Goal: Task Accomplishment & Management: Complete application form

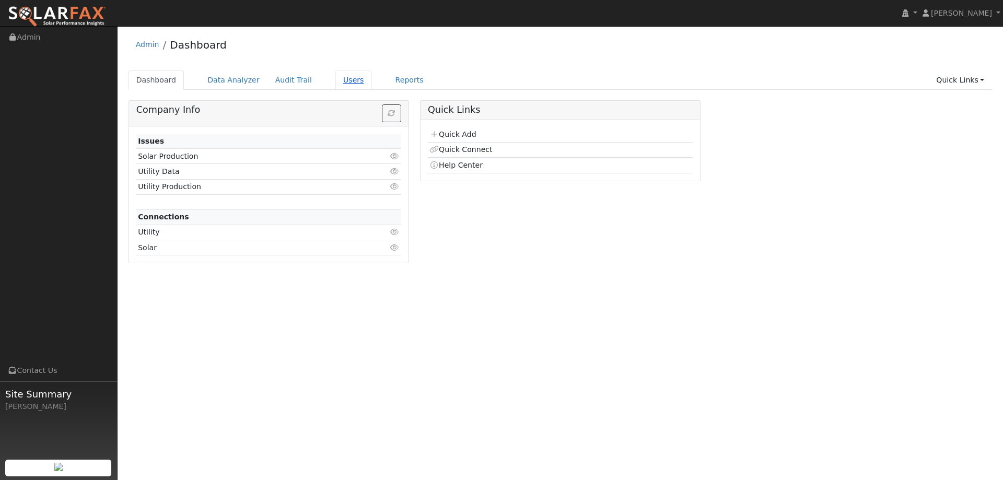
click at [335, 80] on link "Users" at bounding box center [353, 80] width 37 height 19
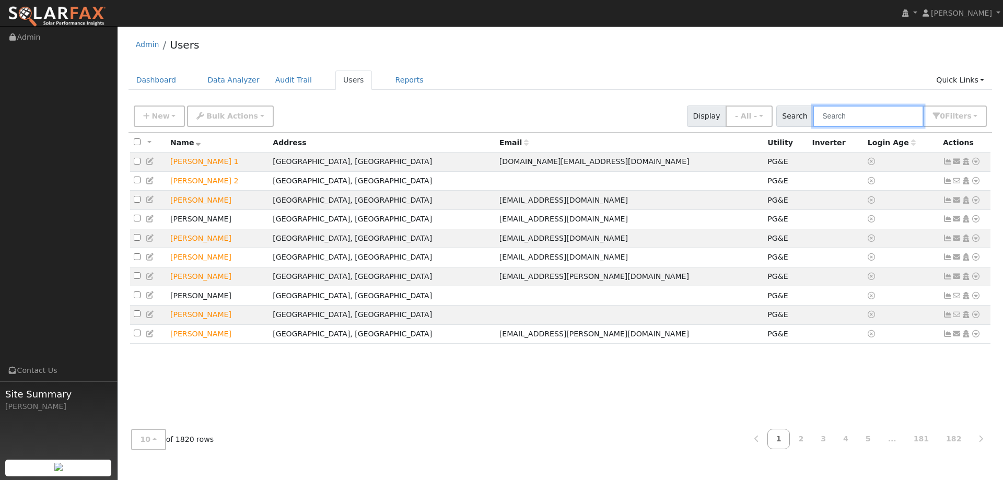
click at [827, 112] on input "text" at bounding box center [868, 116] width 111 height 21
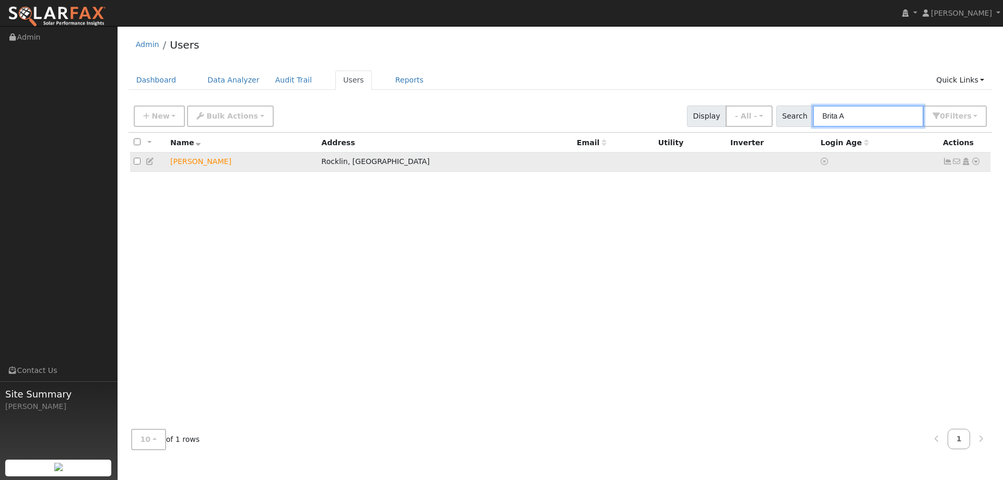
type input "Brita A"
click at [977, 167] on link at bounding box center [975, 161] width 9 height 11
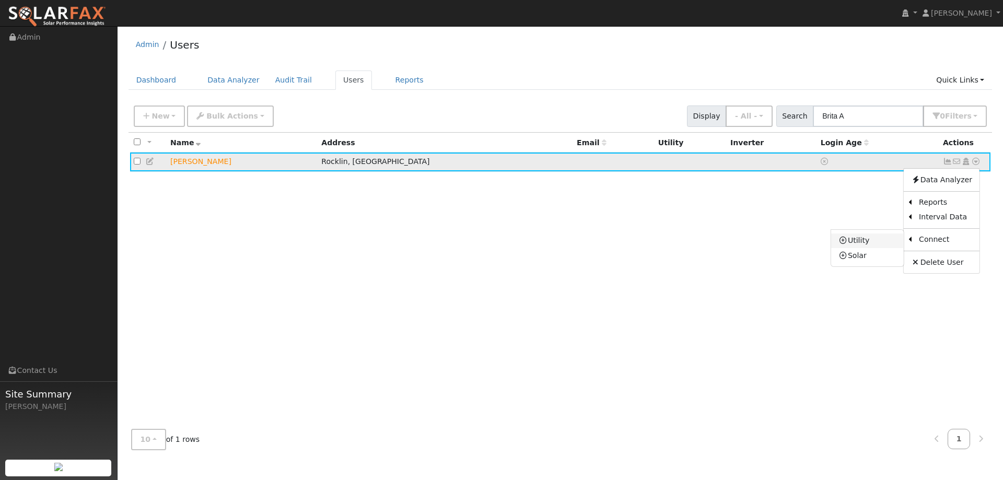
click at [875, 244] on link "Utility" at bounding box center [867, 241] width 73 height 15
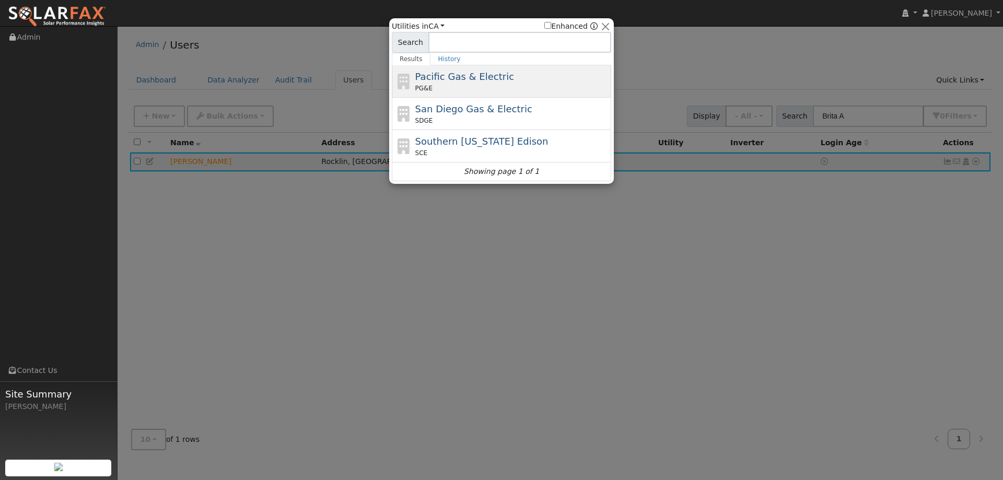
click at [515, 66] on div "Pacific Gas & Electric PG&E" at bounding box center [501, 81] width 219 height 32
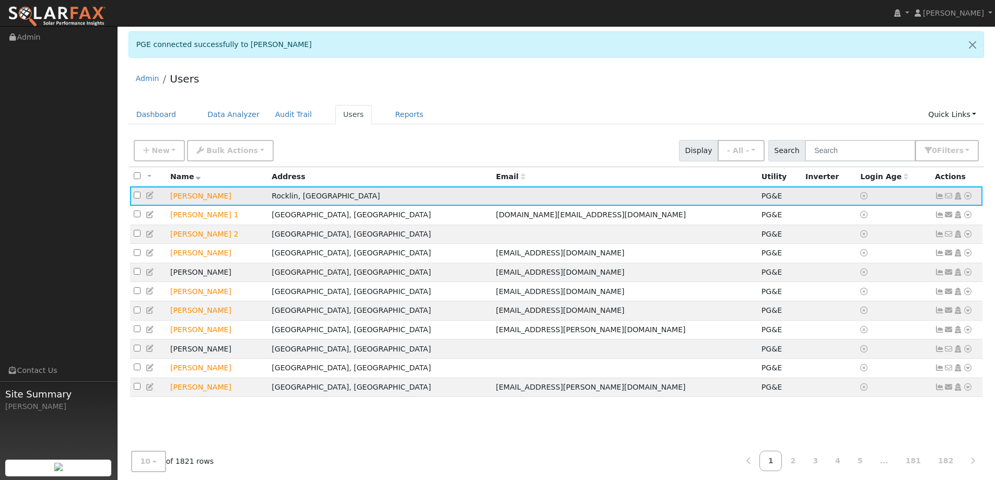
click at [969, 199] on icon at bounding box center [967, 195] width 9 height 7
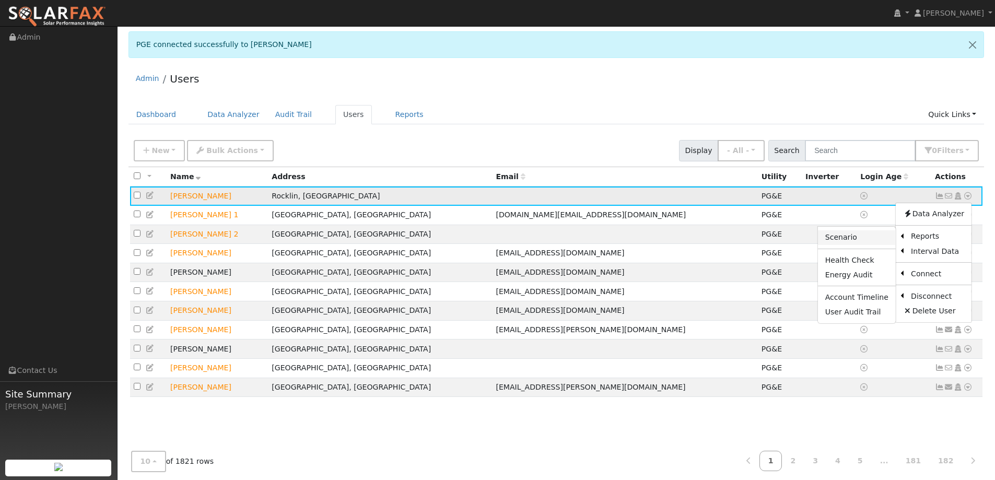
click at [881, 238] on link "Scenario" at bounding box center [857, 237] width 78 height 15
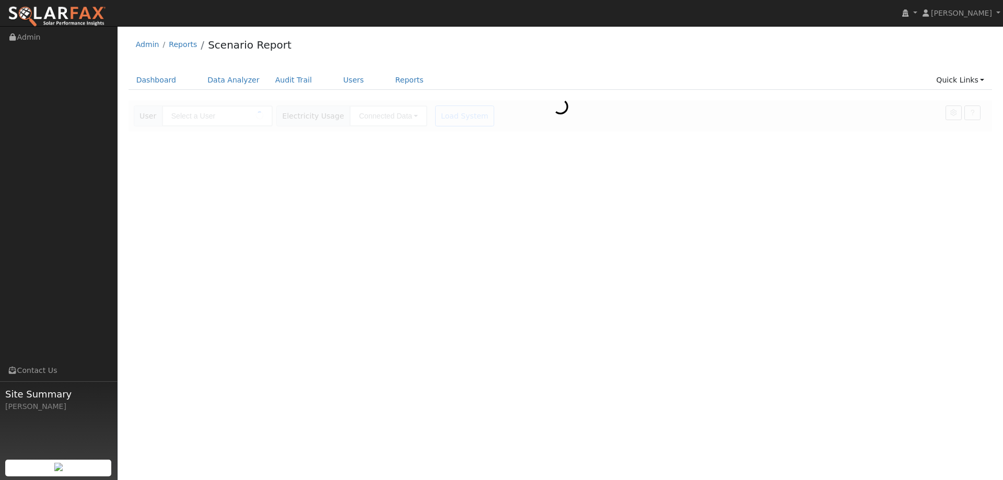
type input "[PERSON_NAME]"
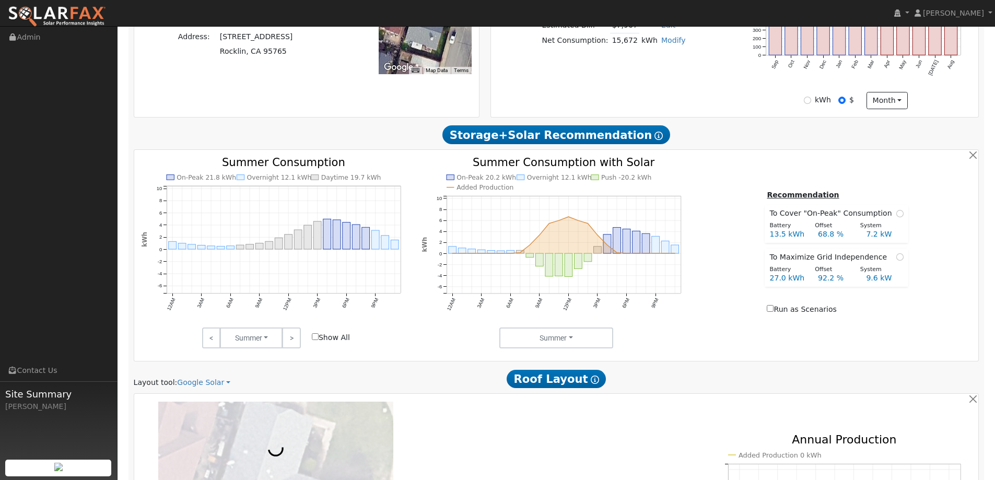
scroll to position [522, 0]
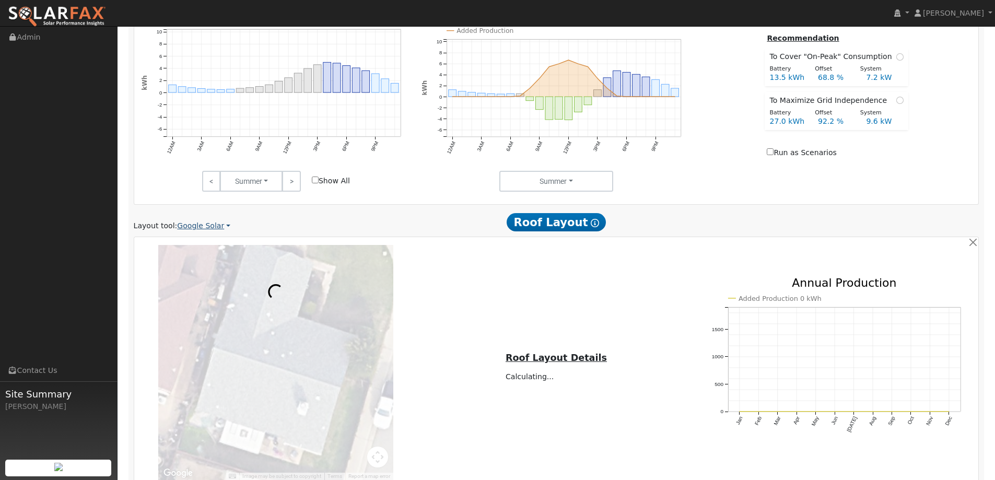
click at [207, 227] on link "Google Solar" at bounding box center [203, 225] width 53 height 11
click at [195, 271] on link "Aurora" at bounding box center [211, 274] width 73 height 15
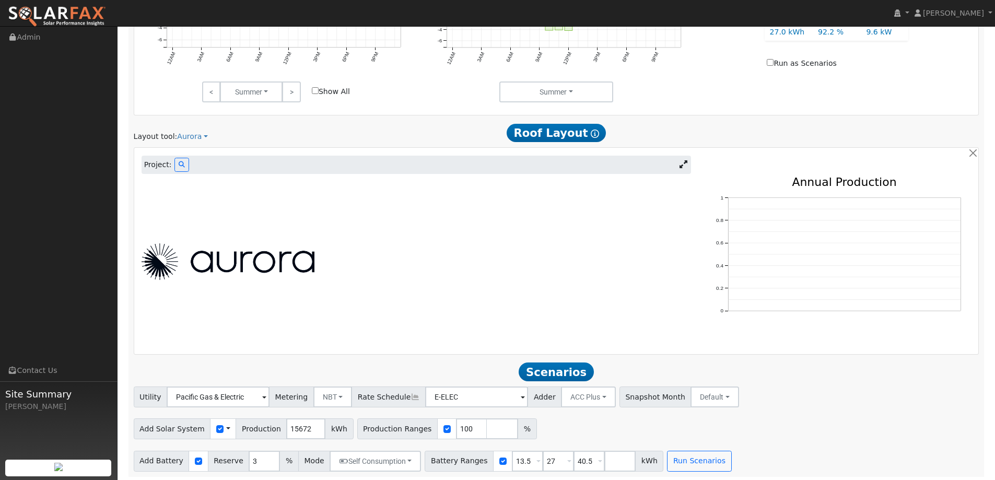
scroll to position [612, 0]
click at [179, 166] on icon at bounding box center [182, 164] width 6 height 6
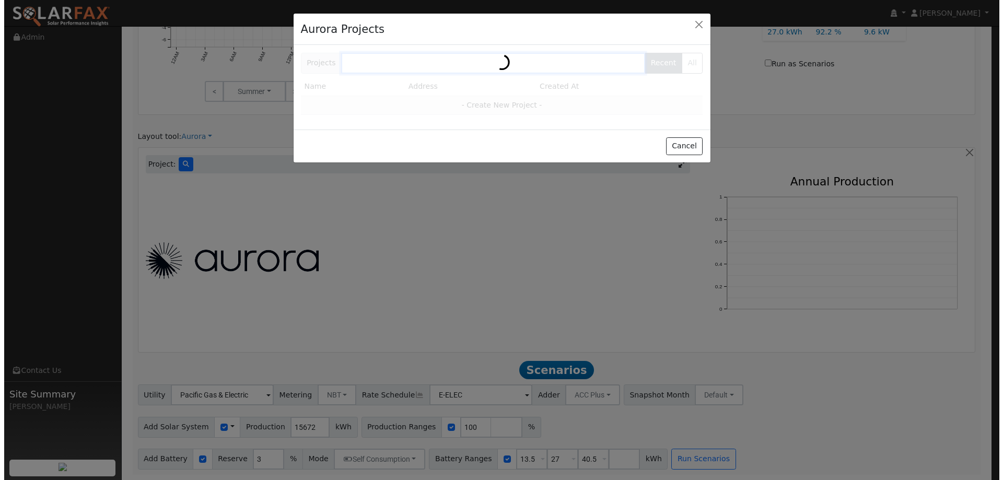
scroll to position [614, 0]
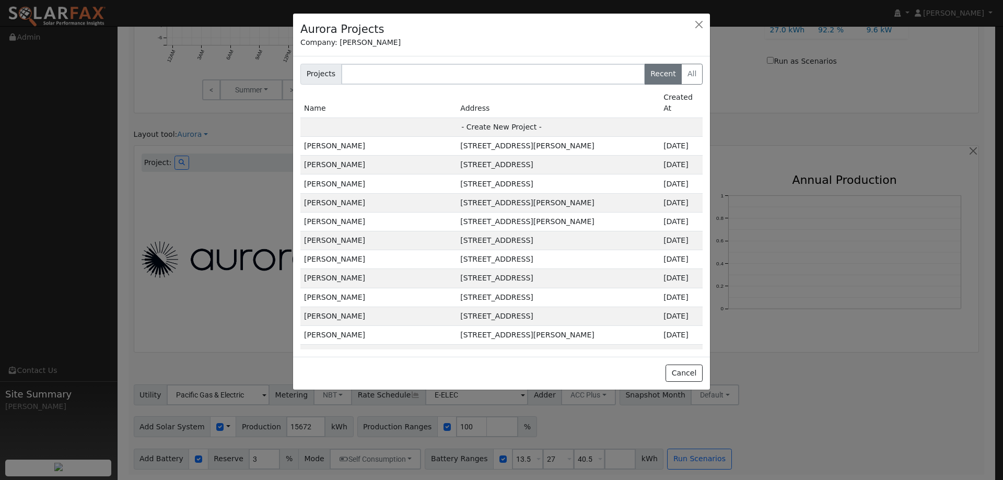
click at [434, 118] on td "- Create New Project -" at bounding box center [501, 127] width 402 height 19
type input "Brita Alston"
type input "3428 Cook Street"
type input "Rocklin"
type input "CA"
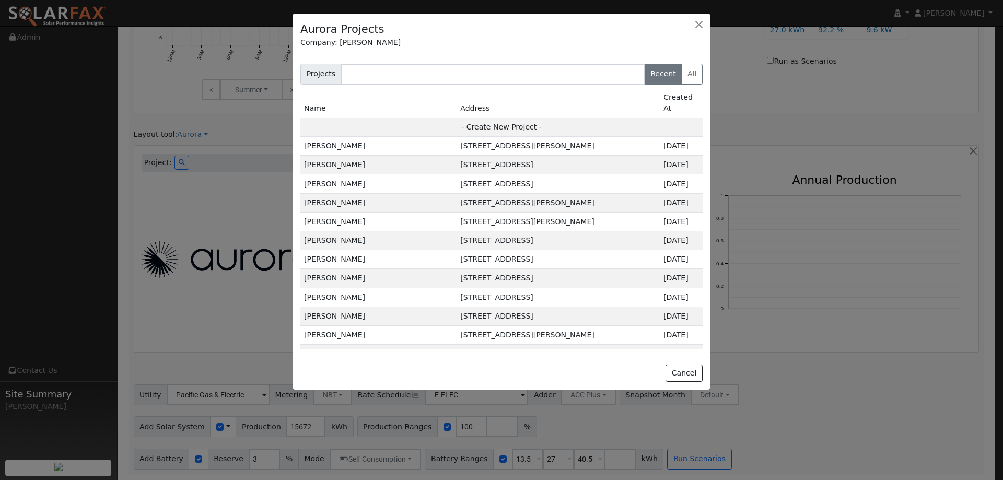
type input "95765"
type input "Design"
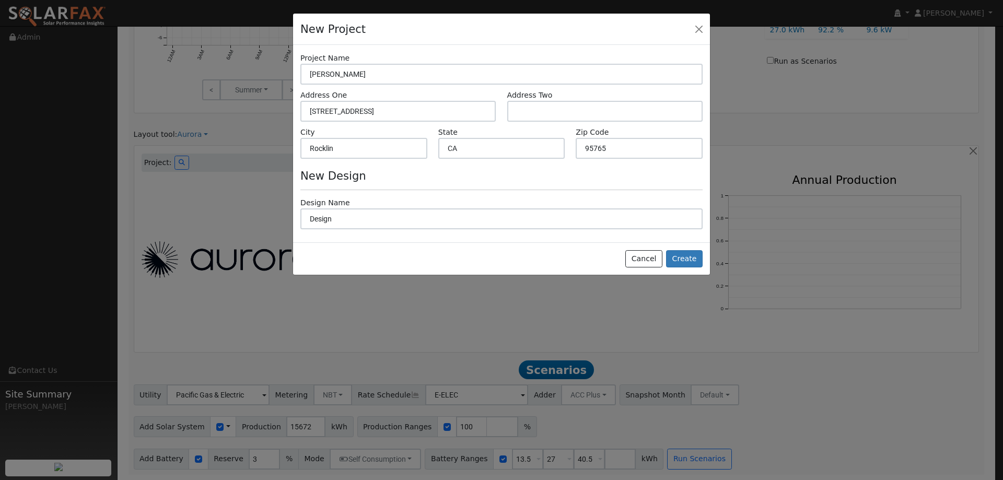
scroll to position [614, 0]
click at [686, 261] on button "Create" at bounding box center [684, 259] width 37 height 18
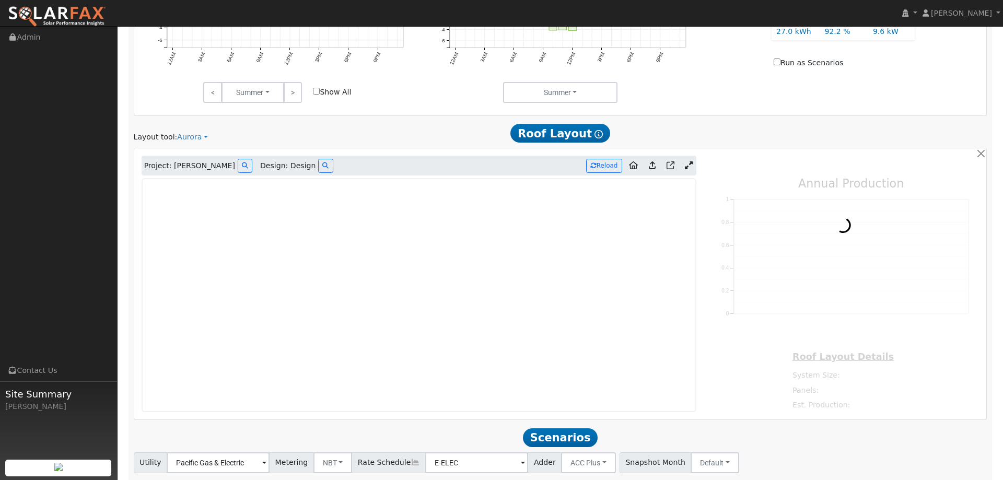
type input "0"
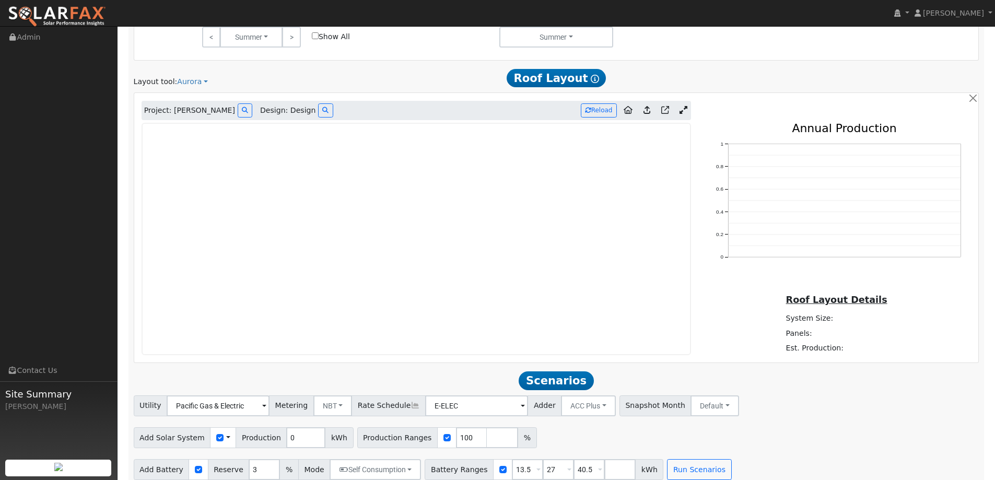
scroll to position [678, 0]
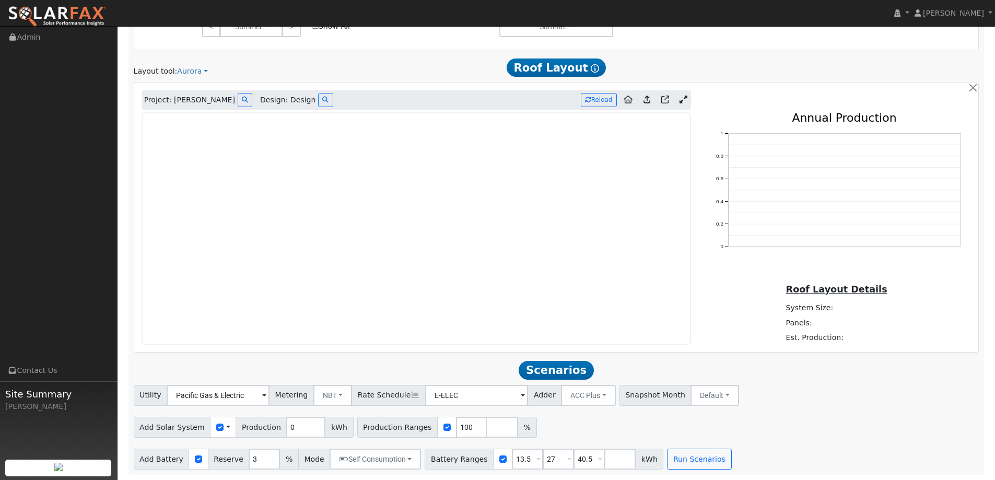
drag, startPoint x: 99, startPoint y: 7, endPoint x: 131, endPoint y: 2, distance: 32.7
click at [98, 8] on img at bounding box center [57, 17] width 98 height 22
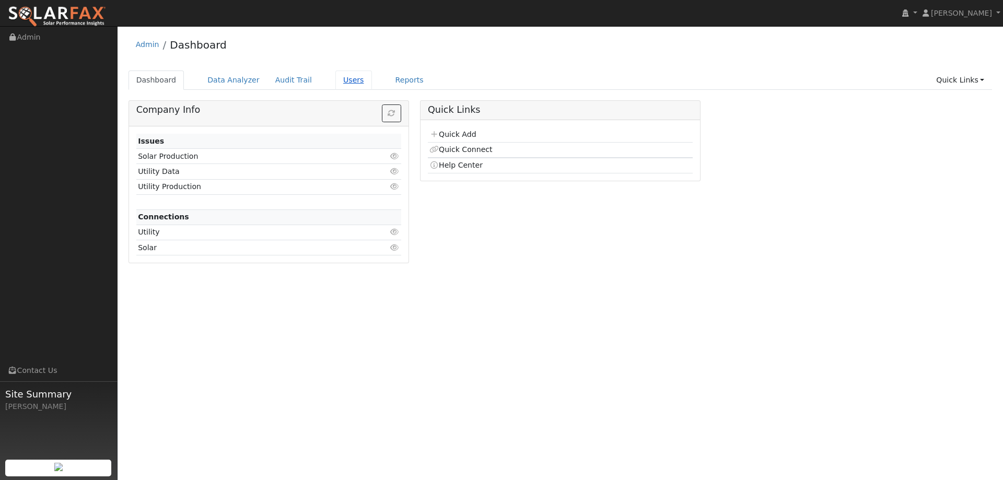
click at [339, 78] on link "Users" at bounding box center [353, 80] width 37 height 19
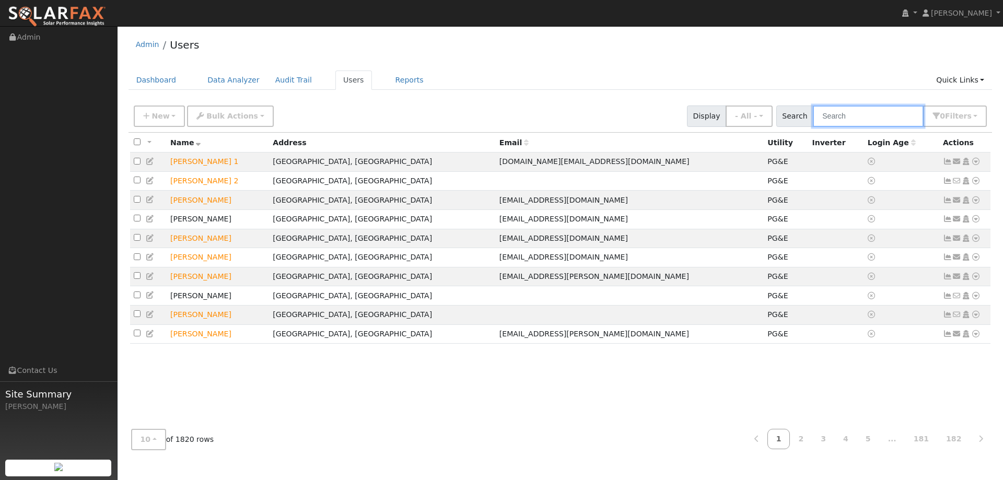
click at [862, 113] on input "text" at bounding box center [868, 116] width 111 height 21
type input "[PERSON_NAME]"
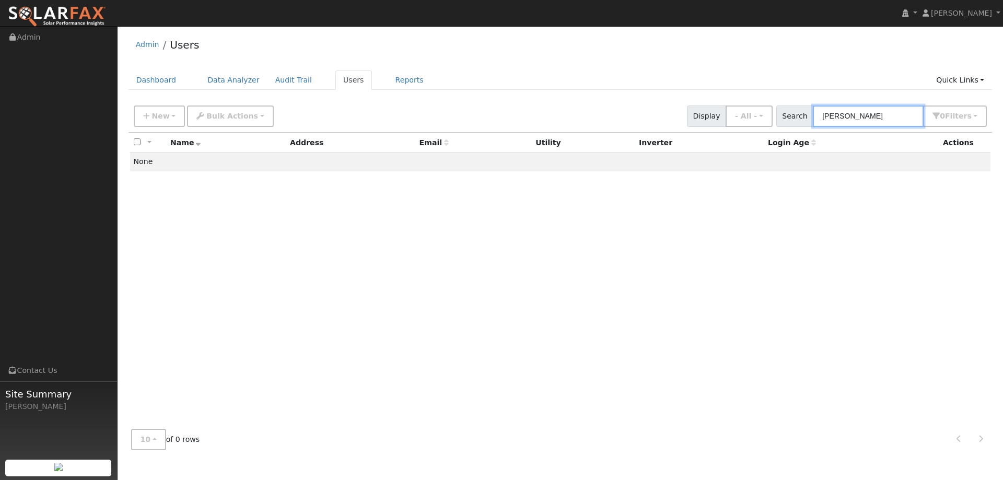
drag, startPoint x: 860, startPoint y: 120, endPoint x: 825, endPoint y: 118, distance: 35.1
click at [825, 118] on input "[PERSON_NAME]" at bounding box center [868, 116] width 111 height 21
type input "[PERSON_NAME]"
click at [170, 77] on link "Dashboard" at bounding box center [157, 80] width 56 height 19
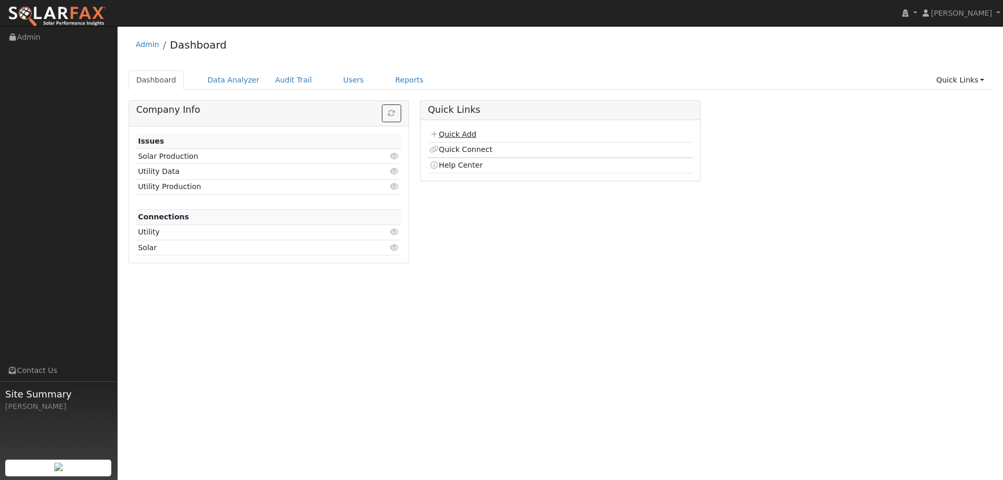
click at [437, 137] on icon at bounding box center [433, 134] width 9 height 7
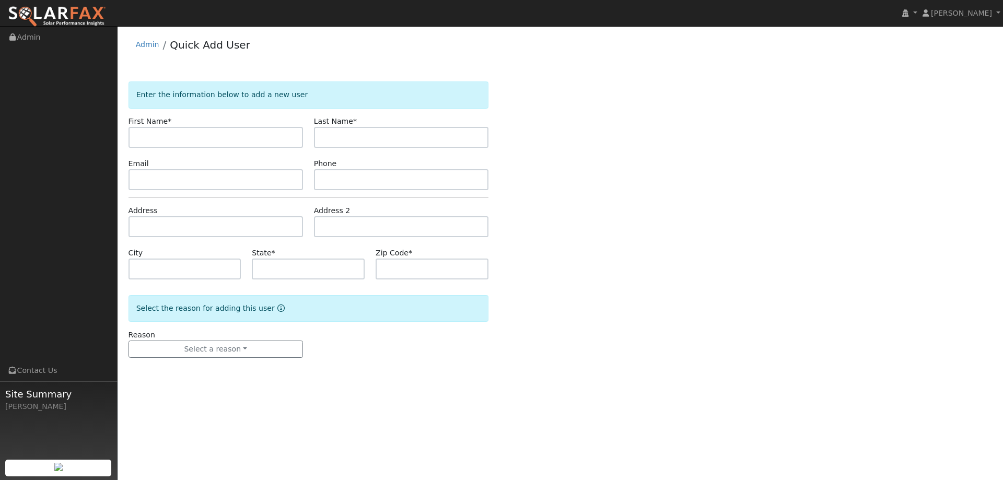
click at [198, 140] on input "text" at bounding box center [216, 137] width 175 height 21
type input "William"
click at [346, 137] on input "text" at bounding box center [401, 137] width 175 height 21
type input "Giddings"
drag, startPoint x: 188, startPoint y: 182, endPoint x: 204, endPoint y: 178, distance: 16.6
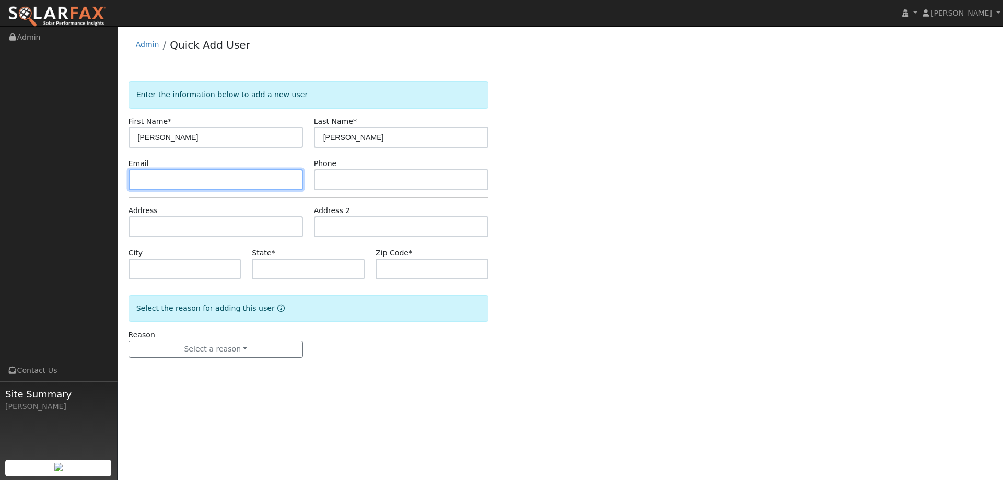
click at [188, 181] on input "text" at bounding box center [216, 179] width 175 height 21
click at [280, 178] on input "text" at bounding box center [216, 179] width 175 height 21
paste input "willgidd87@gmail.com"
type input "willgidd87@gmail.com"
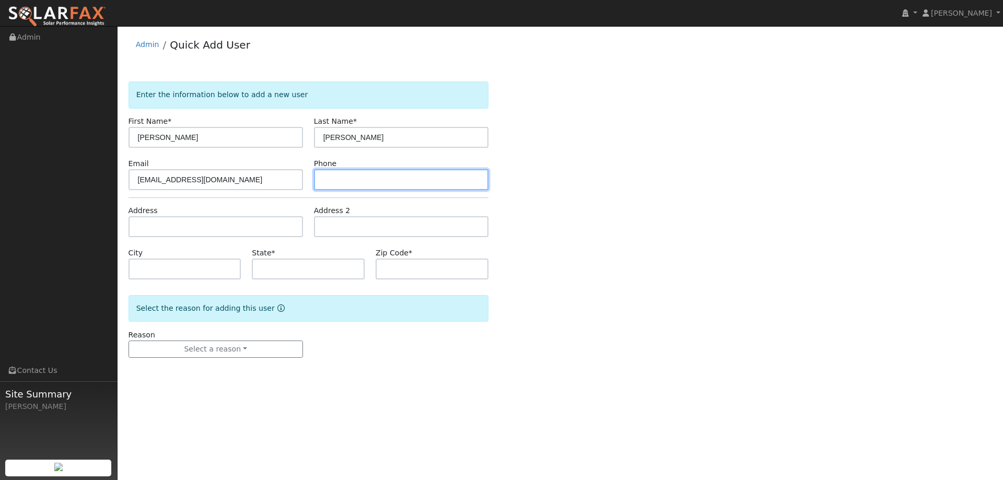
click at [440, 174] on input "text" at bounding box center [401, 179] width 175 height 21
paste input "(559) 824-9114"
type input "(559) 824-9114"
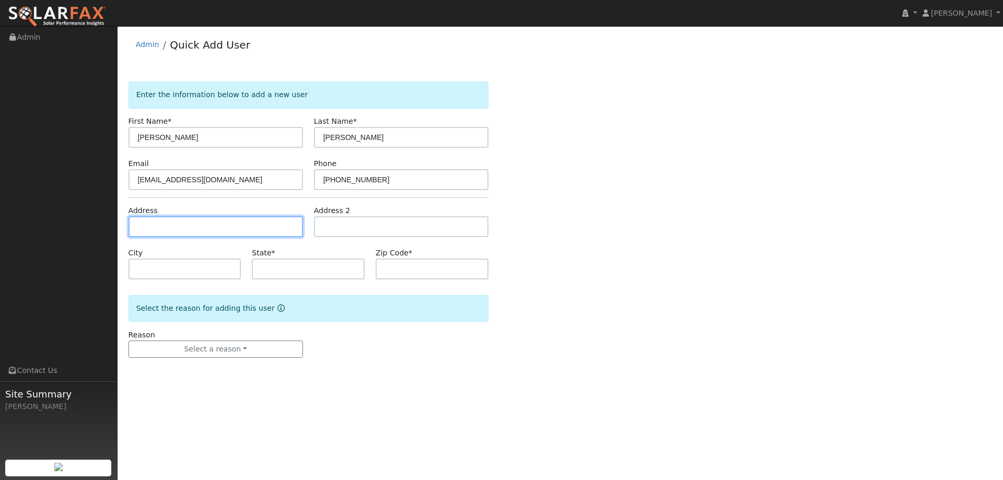
click at [200, 227] on input "text" at bounding box center [216, 226] width 175 height 21
paste input "818 Billhook Drive"
type input "818 Billhook Drive"
type input "Vacaville"
type input "CA"
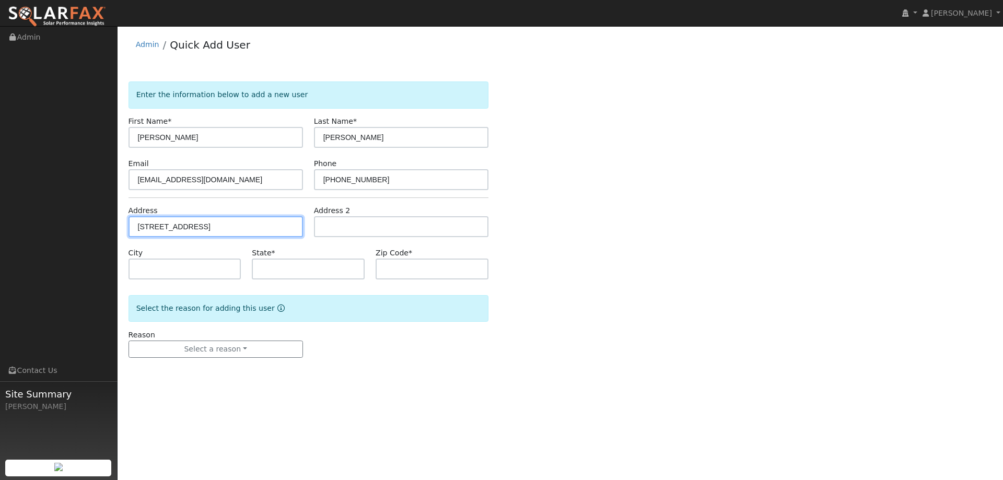
type input "95687"
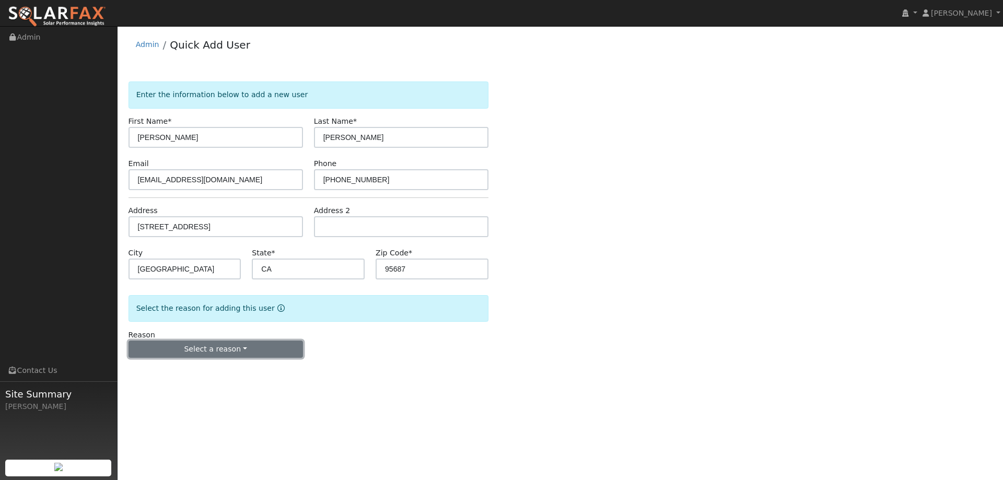
click at [203, 344] on button "Select a reason" at bounding box center [216, 350] width 175 height 18
click at [192, 364] on link "New lead" at bounding box center [186, 371] width 115 height 15
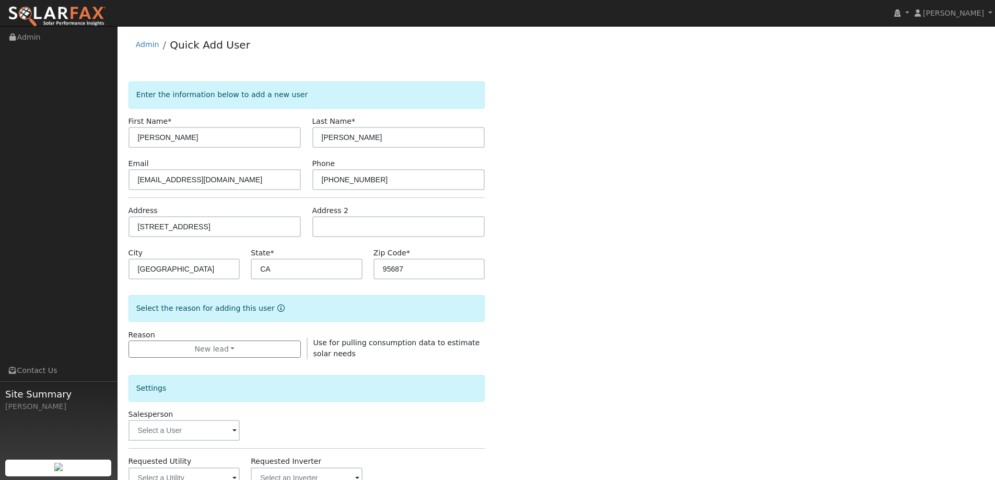
scroll to position [196, 0]
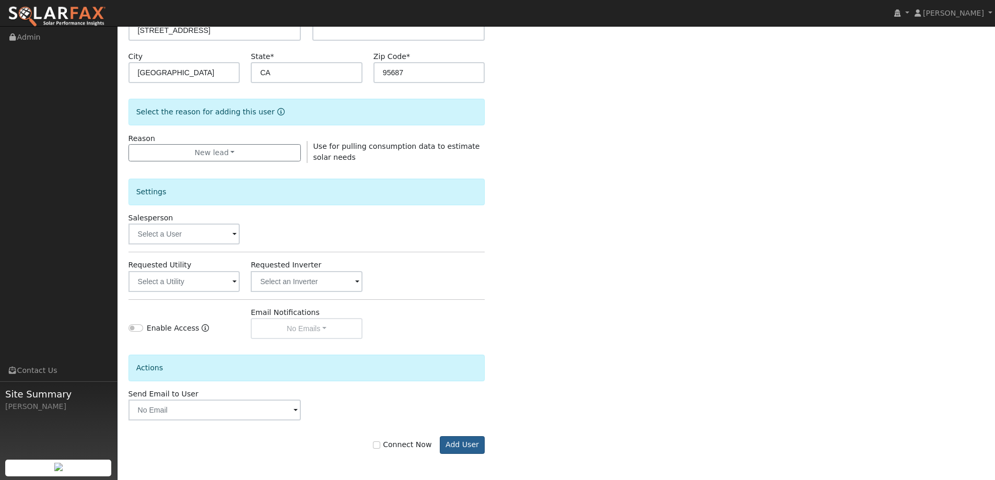
click at [470, 449] on form "Enter the information below to add a new user First Name * William Last Name * …" at bounding box center [307, 180] width 357 height 590
click at [472, 448] on button "Add User" at bounding box center [462, 445] width 45 height 18
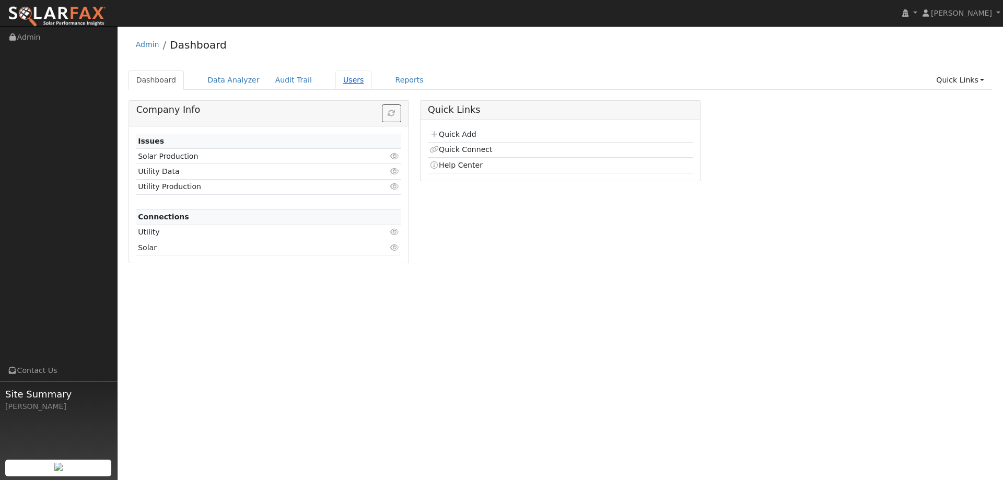
click at [335, 85] on link "Users" at bounding box center [353, 80] width 37 height 19
